Goal: Information Seeking & Learning: Find specific page/section

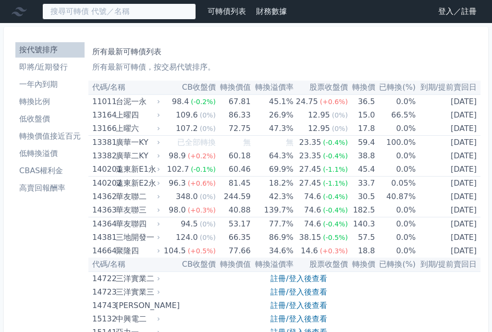
click at [99, 6] on input at bounding box center [119, 11] width 154 height 16
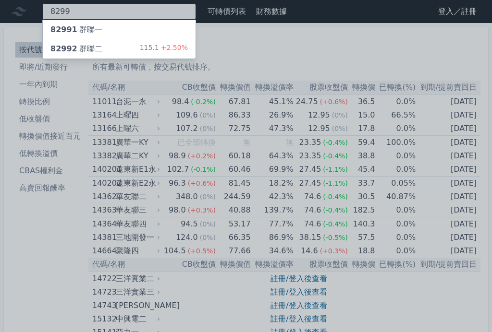
type input "8299"
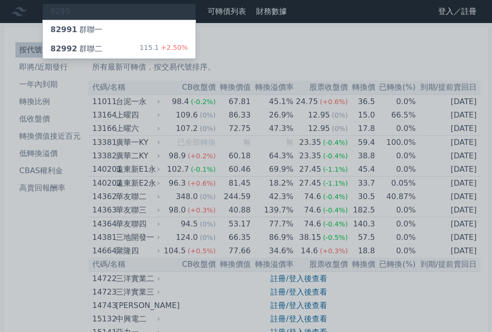
click at [93, 26] on div "82991 群聯一" at bounding box center [76, 30] width 52 height 12
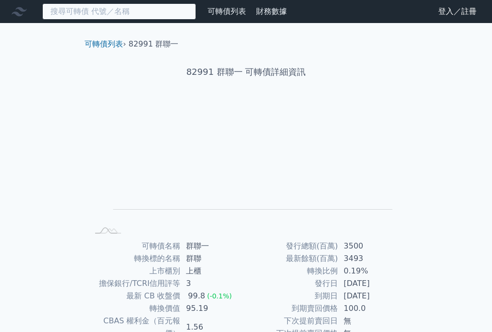
click at [105, 12] on input at bounding box center [119, 11] width 154 height 16
click at [79, 9] on input at bounding box center [119, 11] width 154 height 16
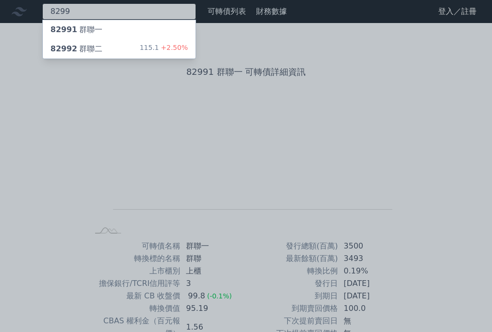
type input "8299"
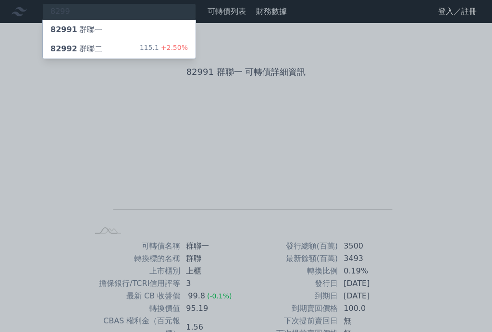
click at [92, 51] on div "82992 群聯二" at bounding box center [76, 49] width 52 height 12
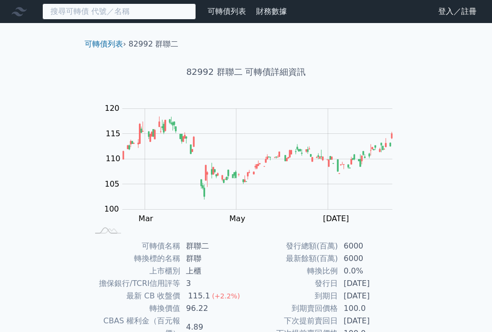
click at [76, 10] on input at bounding box center [119, 11] width 154 height 16
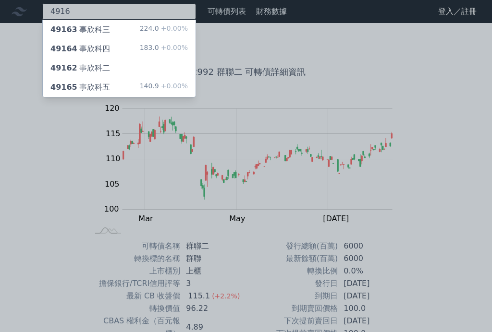
type input "4916"
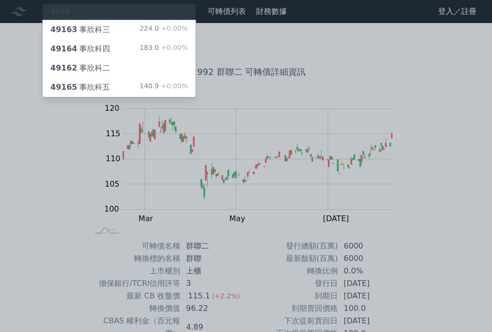
click at [123, 70] on div "49162 事欣科二" at bounding box center [119, 68] width 153 height 19
click at [128, 66] on div "49162 事欣科二" at bounding box center [119, 68] width 153 height 19
click at [129, 26] on div "49163 事欣科三 224.0 +0.00%" at bounding box center [119, 29] width 153 height 19
click at [120, 46] on div "49164 事欣科四 183.0 +0.00%" at bounding box center [119, 48] width 153 height 19
click at [116, 73] on div "49162 事欣科二" at bounding box center [119, 68] width 153 height 19
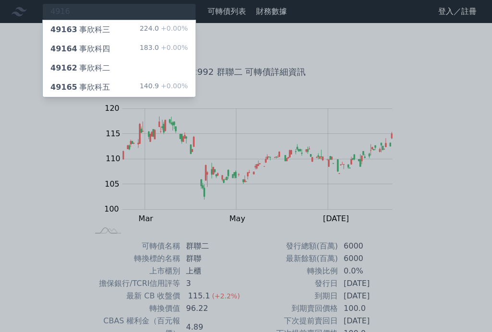
click at [121, 30] on div "49163 事欣科三 224.0 +0.00%" at bounding box center [119, 29] width 153 height 19
click at [123, 46] on div "49164 事欣科四 183.0 +0.00%" at bounding box center [119, 48] width 153 height 19
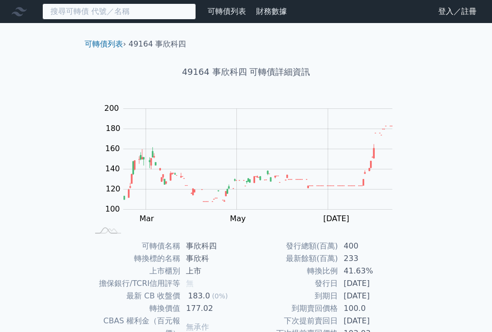
click at [71, 12] on input at bounding box center [119, 11] width 154 height 16
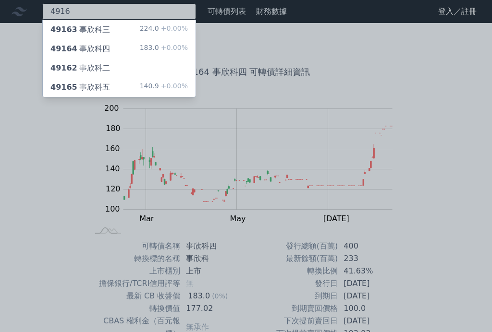
type input "4916"
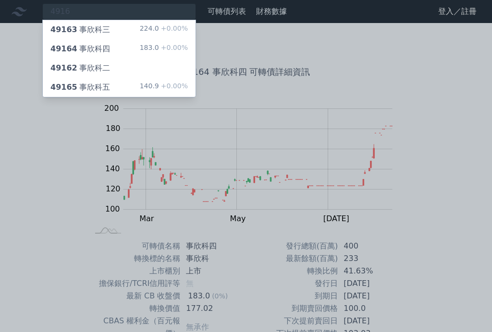
click at [110, 95] on div "49165 事欣科五 140.9 +0.00%" at bounding box center [119, 87] width 153 height 19
